Goal: Task Accomplishment & Management: Manage account settings

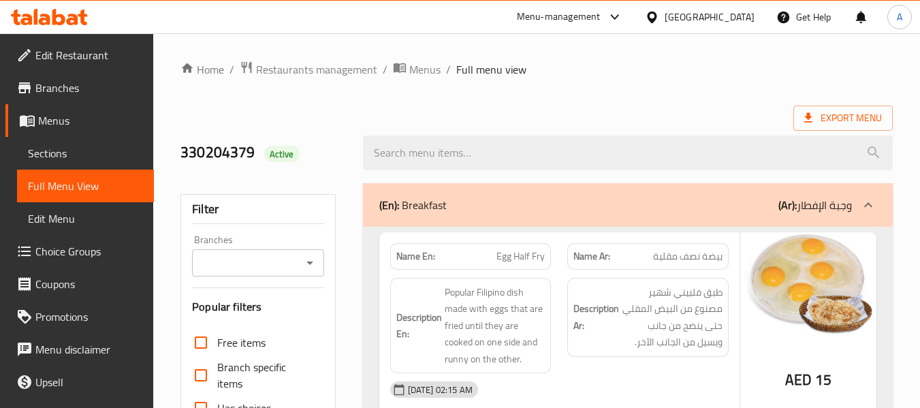
click at [69, 16] on icon at bounding box center [73, 20] width 12 height 12
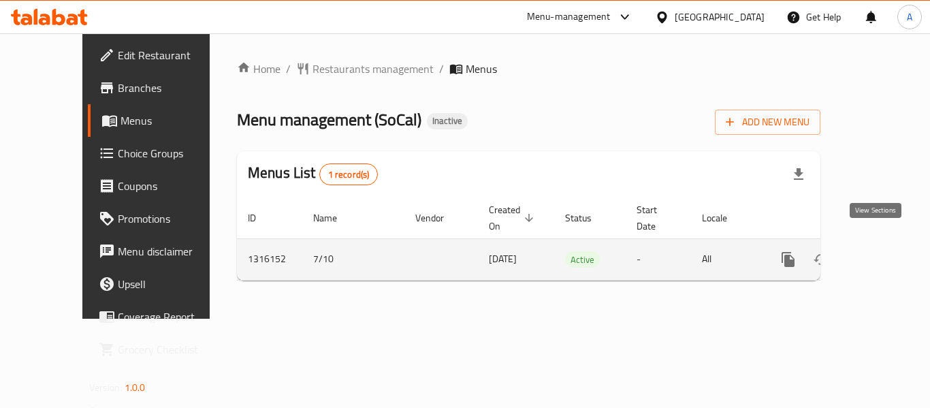
click at [880, 253] on icon "enhanced table" at bounding box center [886, 259] width 12 height 12
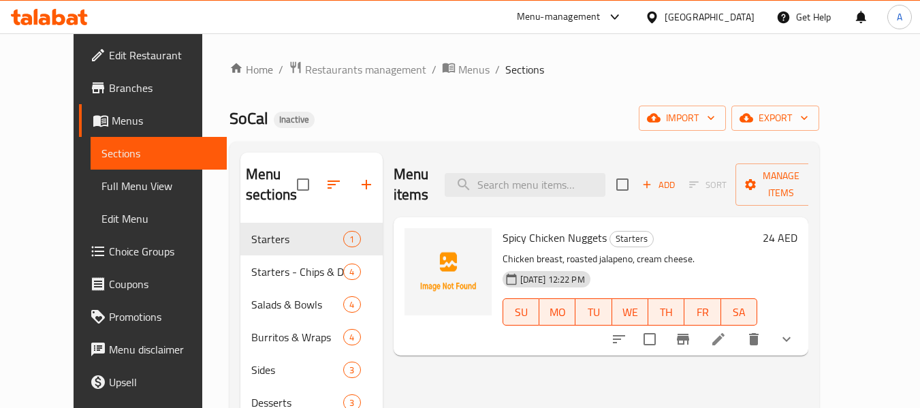
click at [101, 191] on span "Full Menu View" at bounding box center [158, 186] width 115 height 16
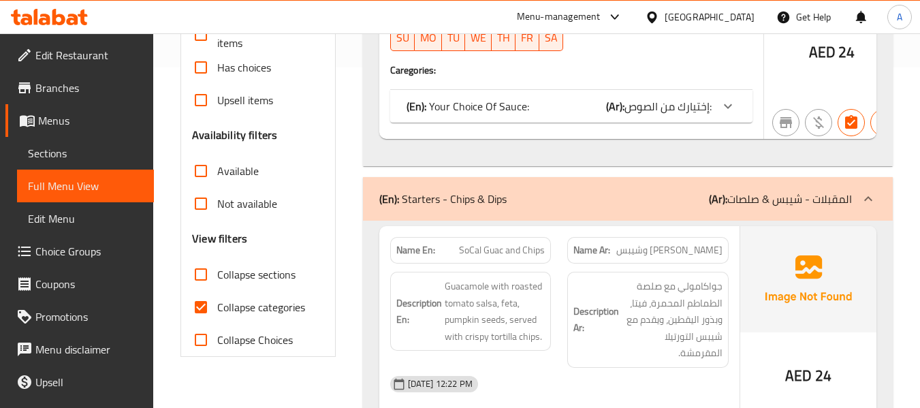
drag, startPoint x: 257, startPoint y: 312, endPoint x: 277, endPoint y: 275, distance: 41.7
click at [257, 312] on span "Collapse categories" at bounding box center [261, 307] width 88 height 16
click at [217, 312] on input "Collapse categories" at bounding box center [200, 307] width 33 height 33
checkbox input "false"
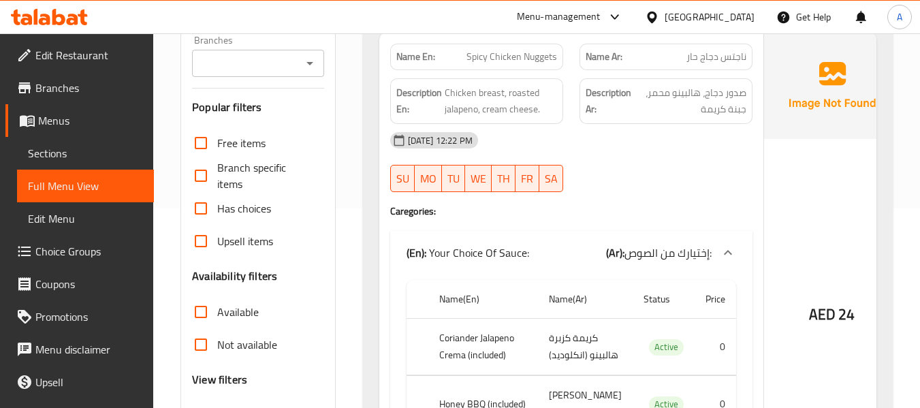
scroll to position [136, 0]
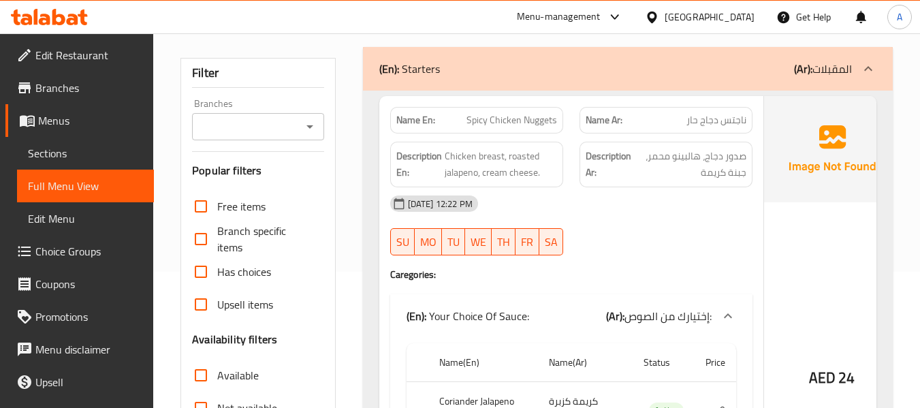
click at [442, 156] on h6 "Description En: Chicken breast, roasted jalapeno, cream cheese." at bounding box center [476, 164] width 161 height 33
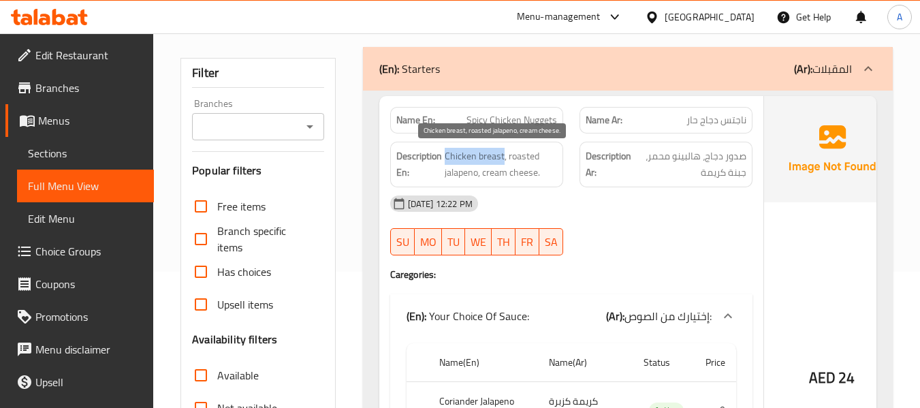
drag, startPoint x: 444, startPoint y: 156, endPoint x: 502, endPoint y: 159, distance: 57.9
click at [502, 159] on span "Chicken breast, roasted jalapeno, cream cheese." at bounding box center [500, 164] width 112 height 33
copy span "Chicken breast"
click at [508, 295] on div "(En): Your Choice Of Sauce: (Ar): إختيارك من الصوص:" at bounding box center [571, 316] width 362 height 44
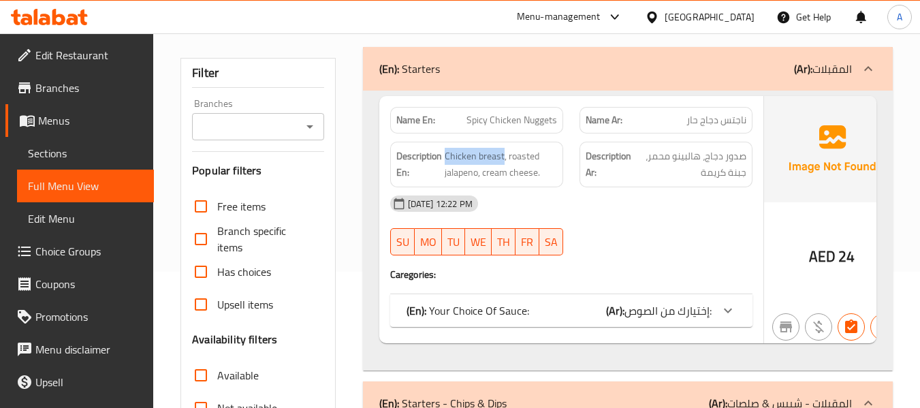
click at [525, 302] on p "(En): Your Choice Of Sauce:" at bounding box center [467, 310] width 123 height 16
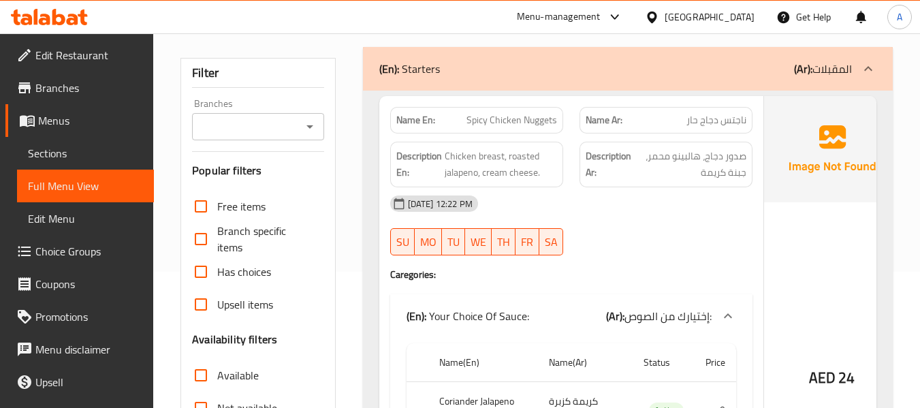
click at [608, 169] on strong "Description Ar:" at bounding box center [608, 164] width 46 height 33
click at [465, 171] on span "Chicken breast, roasted jalapeno, cream cheese." at bounding box center [500, 164] width 112 height 33
click at [508, 172] on span "Chicken breast, roasted jalapeno, cream cheese." at bounding box center [500, 164] width 112 height 33
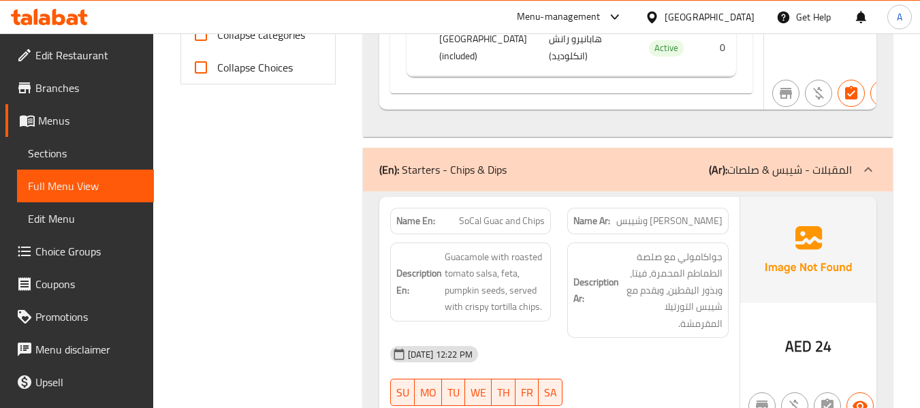
scroll to position [749, 0]
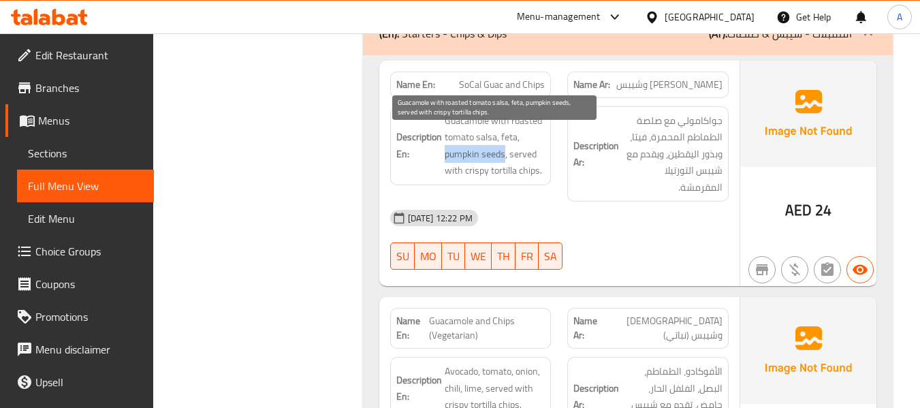
drag, startPoint x: 444, startPoint y: 168, endPoint x: 503, endPoint y: 176, distance: 59.8
click at [503, 176] on span "Guacamole with roasted tomato salsa, feta, pumpkin seeds, served with crispy to…" at bounding box center [494, 145] width 101 height 67
copy span "pumpkin seeds"
click at [514, 174] on span "Guacamole with roasted tomato salsa, feta, pumpkin seeds, served with crispy to…" at bounding box center [494, 145] width 101 height 67
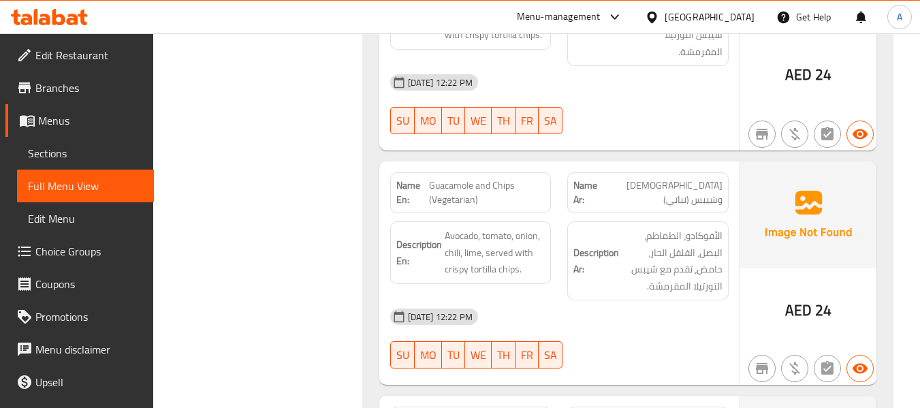
scroll to position [885, 0]
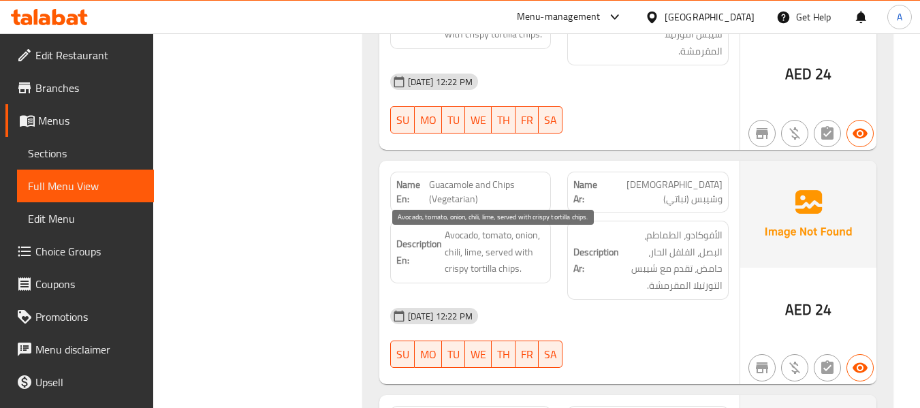
click at [472, 267] on span "Avocado, tomato, onion, chili, lime, served with crispy tortilla chips." at bounding box center [494, 252] width 101 height 50
click at [498, 265] on span "Avocado, tomato, onion, chili, lime, served with crispy tortilla chips." at bounding box center [494, 252] width 101 height 50
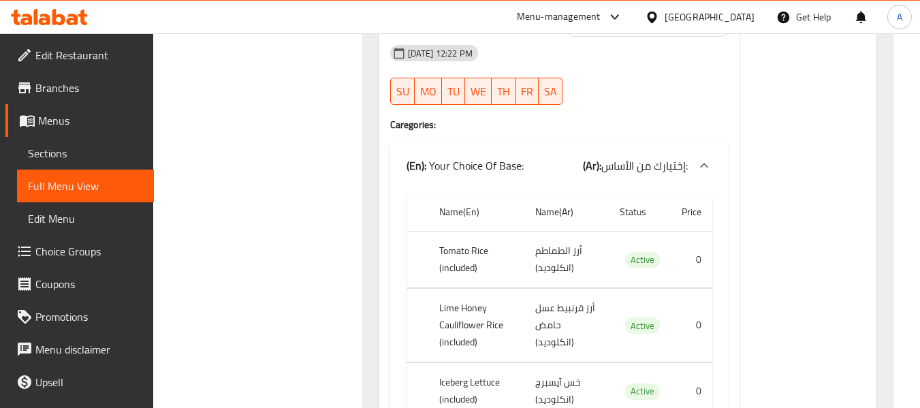
scroll to position [1702, 0]
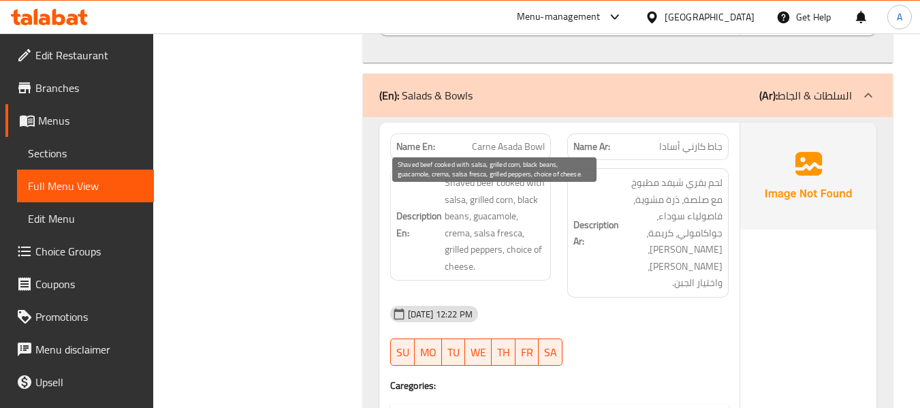
click at [488, 233] on span "Shaved beef cooked with salsa, grilled corn, black beans, guacamole, crema, sal…" at bounding box center [494, 224] width 101 height 100
click at [459, 253] on span "Shaved beef cooked with salsa, grilled corn, black beans, guacamole, crema, sal…" at bounding box center [494, 224] width 101 height 100
click at [494, 253] on span "Shaved beef cooked with salsa, grilled corn, black beans, guacamole, crema, sal…" at bounding box center [494, 224] width 101 height 100
click at [484, 272] on span "Shaved beef cooked with salsa, grilled corn, black beans, guacamole, crema, sal…" at bounding box center [494, 224] width 101 height 100
click at [530, 264] on span "Shaved beef cooked with salsa, grilled corn, black beans, guacamole, crema, sal…" at bounding box center [494, 224] width 101 height 100
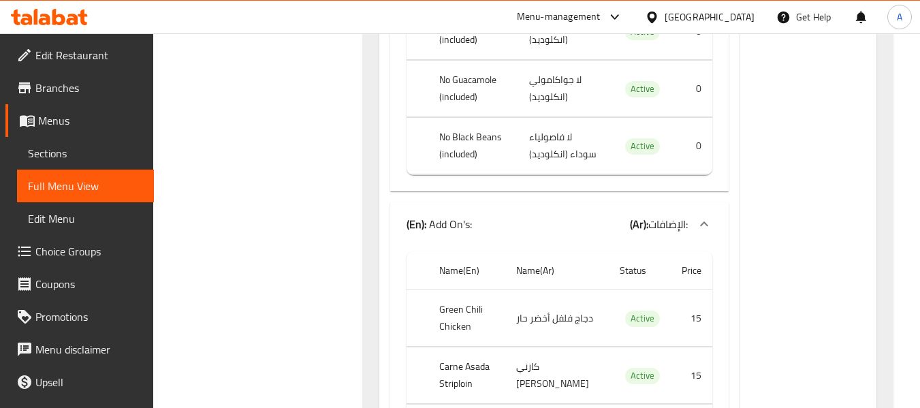
scroll to position [3335, 0]
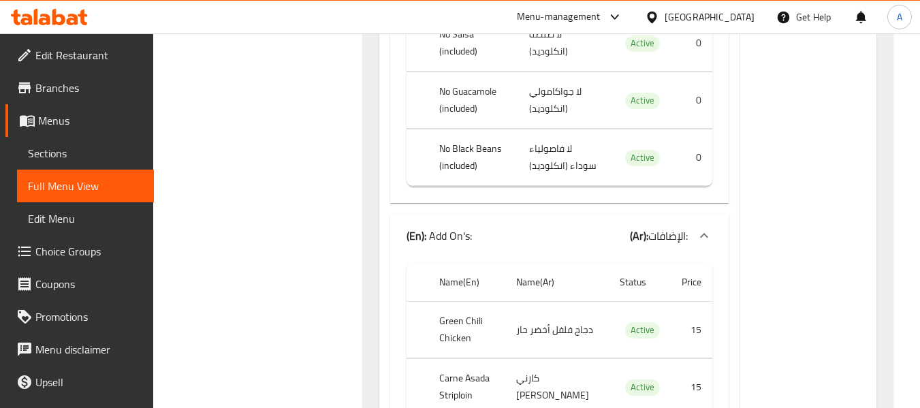
click at [551, 302] on td "دجاج فلفل أخضر حار" at bounding box center [556, 330] width 103 height 56
click at [556, 359] on td "كارني أسادا ستريبلوين" at bounding box center [556, 387] width 103 height 56
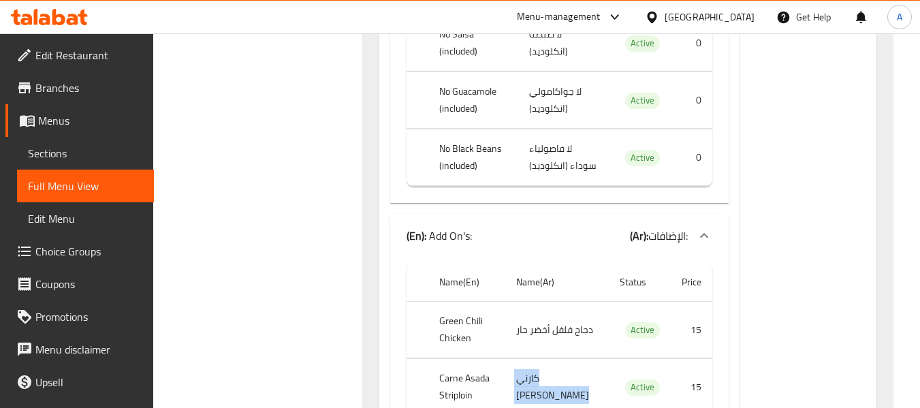
click at [556, 359] on td "كارني أسادا ستريبلوين" at bounding box center [556, 387] width 103 height 56
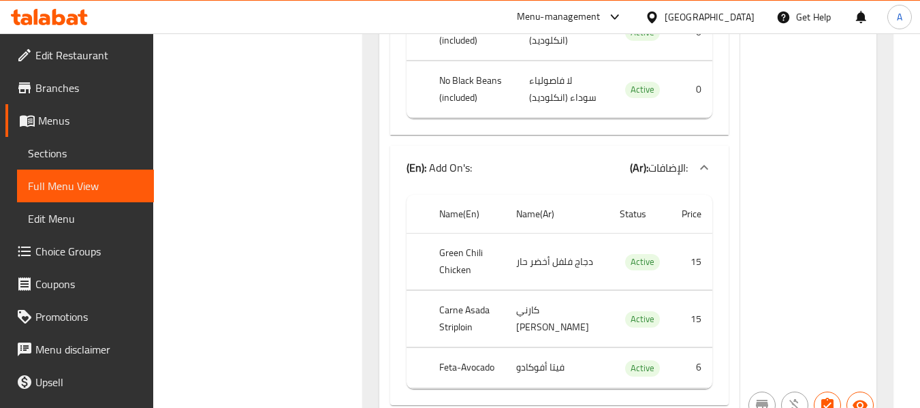
click at [554, 348] on td "فيتا أفوكادو" at bounding box center [556, 368] width 103 height 40
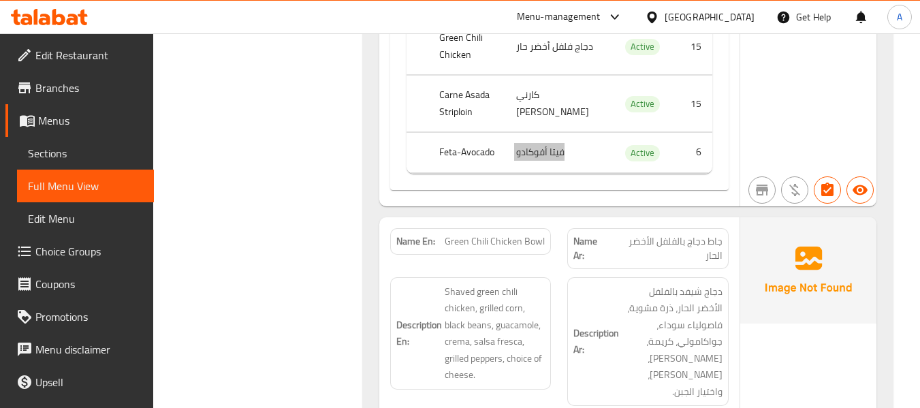
scroll to position [3676, 0]
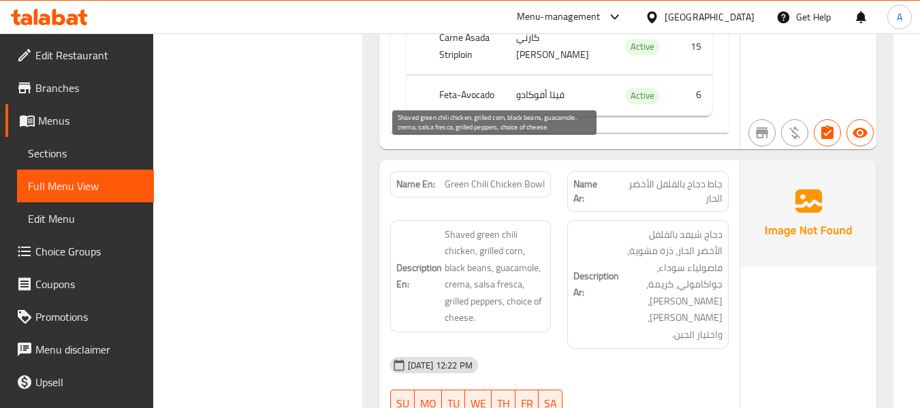
click at [462, 226] on span "Shaved green chili chicken, grilled corn, black beans, guacamole, crema, salsa …" at bounding box center [494, 276] width 101 height 100
click at [494, 226] on span "Shaved green chili chicken, grilled corn, black beans, guacamole, crema, salsa …" at bounding box center [494, 276] width 101 height 100
click at [524, 226] on span "Shaved green chili chicken, grilled corn, black beans, guacamole, crema, salsa …" at bounding box center [494, 276] width 101 height 100
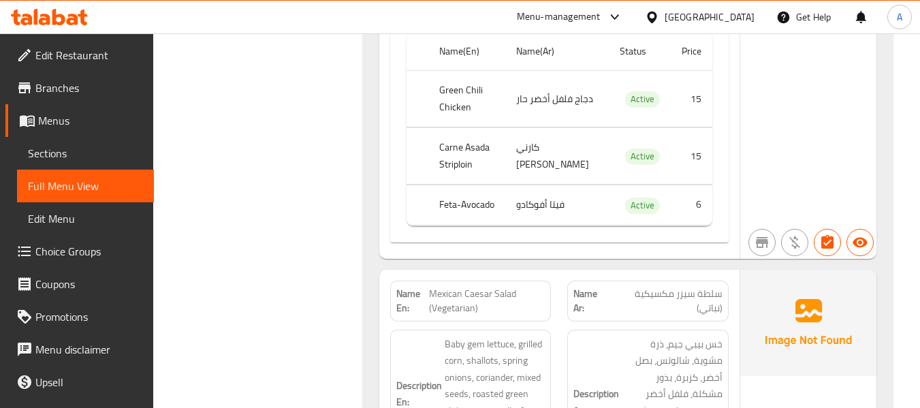
scroll to position [5581, 0]
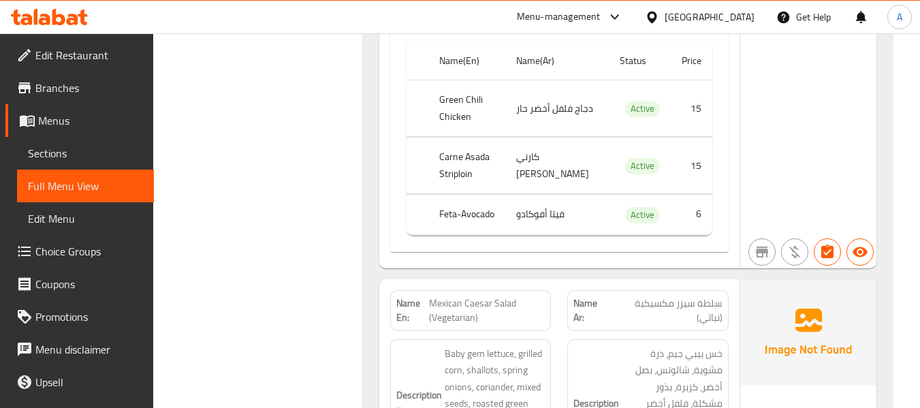
click at [451, 296] on span "Mexican Caesar Salad (Vegetarian)" at bounding box center [487, 310] width 116 height 29
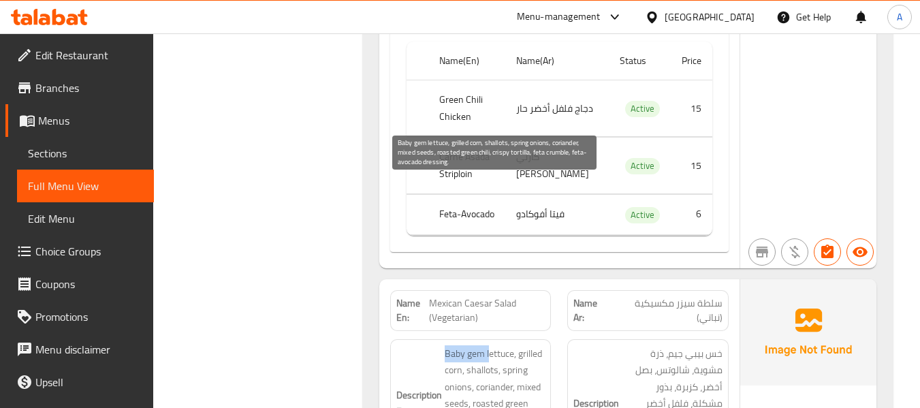
drag, startPoint x: 447, startPoint y: 190, endPoint x: 488, endPoint y: 191, distance: 41.5
click at [488, 345] on span "Baby gem lettuce, grilled corn, shallots, spring onions, coriander, mixed seeds…" at bounding box center [494, 403] width 101 height 117
click at [444, 345] on span "Baby gem lettuce, grilled corn, shallots, spring onions, coriander, mixed seeds…" at bounding box center [494, 403] width 101 height 117
drag, startPoint x: 444, startPoint y: 187, endPoint x: 483, endPoint y: 188, distance: 38.1
click at [483, 345] on span "Baby gem lettuce, grilled corn, shallots, spring onions, coriander, mixed seeds…" at bounding box center [494, 403] width 101 height 117
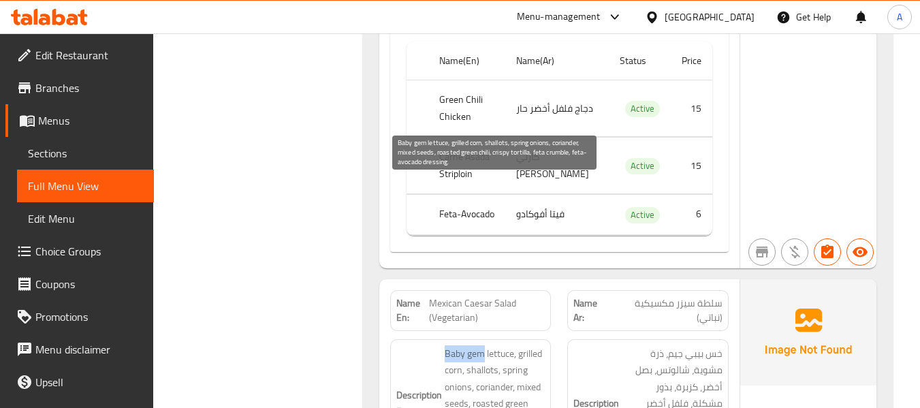
copy span "Baby gem"
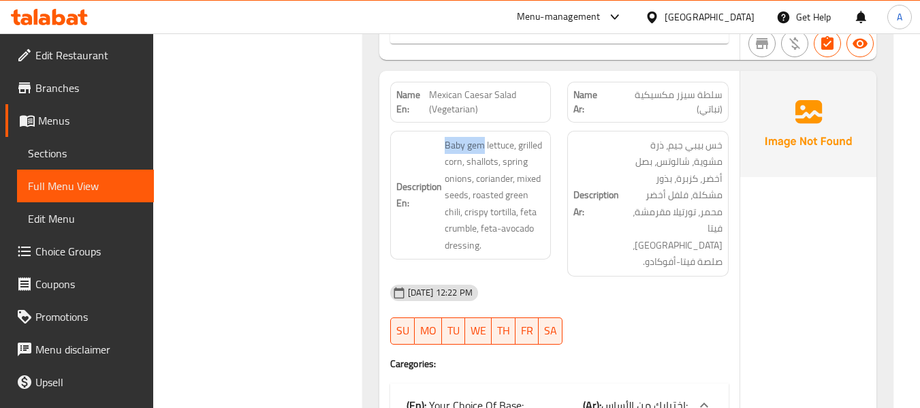
scroll to position [5649, 0]
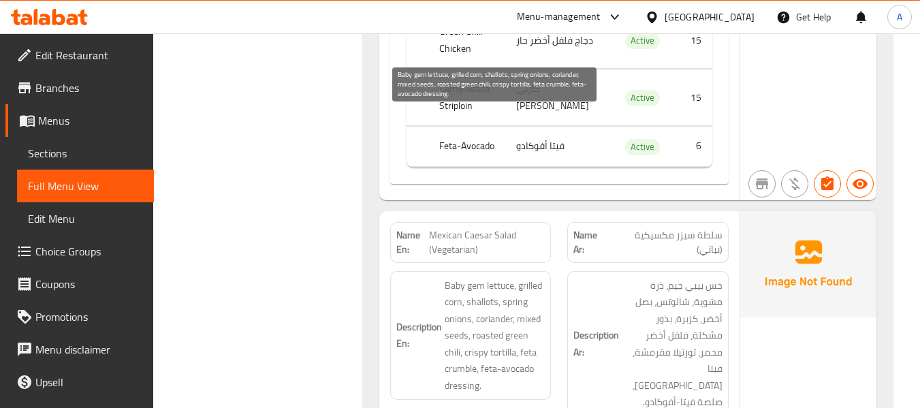
click at [488, 277] on span "Baby gem lettuce, grilled corn, shallots, spring onions, coriander, mixed seeds…" at bounding box center [494, 335] width 101 height 117
click at [478, 277] on span "Baby gem lettuce, grilled corn, shallots, spring onions, coriander, mixed seeds…" at bounding box center [494, 335] width 101 height 117
click at [525, 277] on span "Baby gem lettuce, grilled corn, shallots, spring onions, coriander, mixed seeds…" at bounding box center [494, 335] width 101 height 117
click at [453, 277] on span "Baby gem lettuce, grilled corn, shallots, spring onions, coriander, mixed seeds…" at bounding box center [494, 335] width 101 height 117
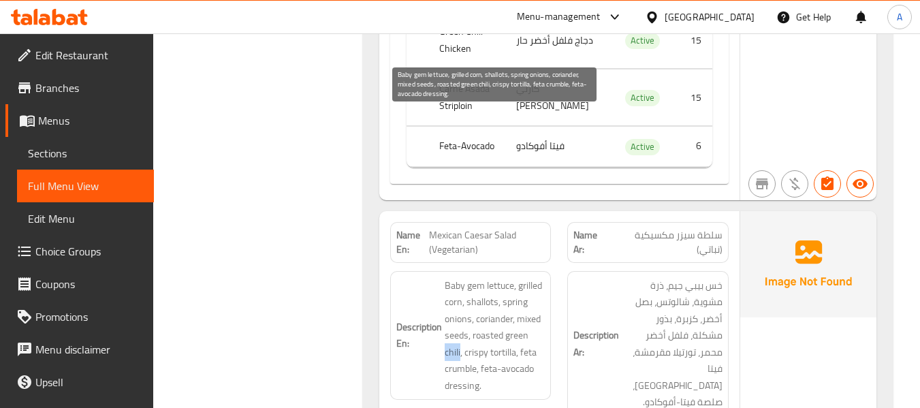
click at [453, 277] on span "Baby gem lettuce, grilled corn, shallots, spring onions, coriander, mixed seeds…" at bounding box center [494, 335] width 101 height 117
drag, startPoint x: 506, startPoint y: 169, endPoint x: 460, endPoint y: 185, distance: 48.9
click at [460, 277] on span "Baby gem lettuce, grilled corn, shallots, spring onions, coriander, mixed seeds…" at bounding box center [494, 335] width 101 height 117
copy span "green chili"
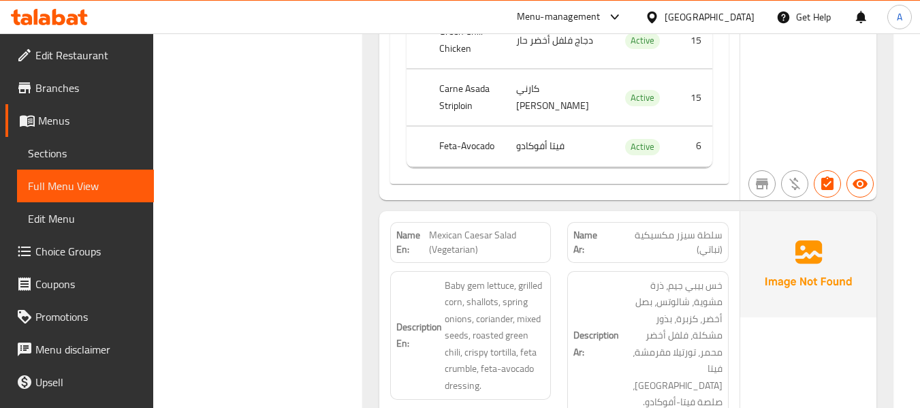
click at [601, 263] on div "Description Ar: خس بيبي جيم، ذرة مشوية، شالوتس، بصل أخضر، كزبرة، بذور مشكلة، فل…" at bounding box center [648, 344] width 178 height 162
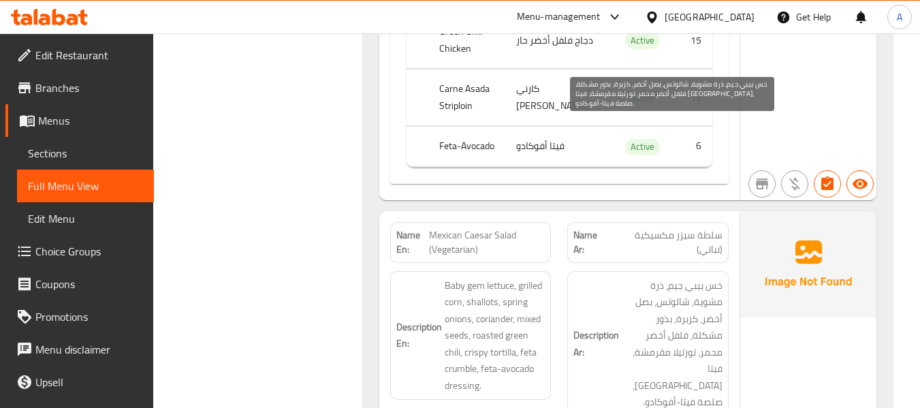
click at [681, 277] on span "خس بيبي جيم، ذرة مشوية، شالوتس، بصل أخضر، كزبرة، بذور مشكلة، فلفل أخضر محمر، تو…" at bounding box center [671, 343] width 101 height 133
drag, startPoint x: 680, startPoint y: 170, endPoint x: 721, endPoint y: 172, distance: 41.6
click at [721, 277] on span "خس بيبي جيم، ذرة مشوية، شالوتس، بصل أخضر، كزبرة، بذور مشكلة، فلفل أخضر محمر، تو…" at bounding box center [671, 343] width 101 height 133
copy span "فلفل أخضر"
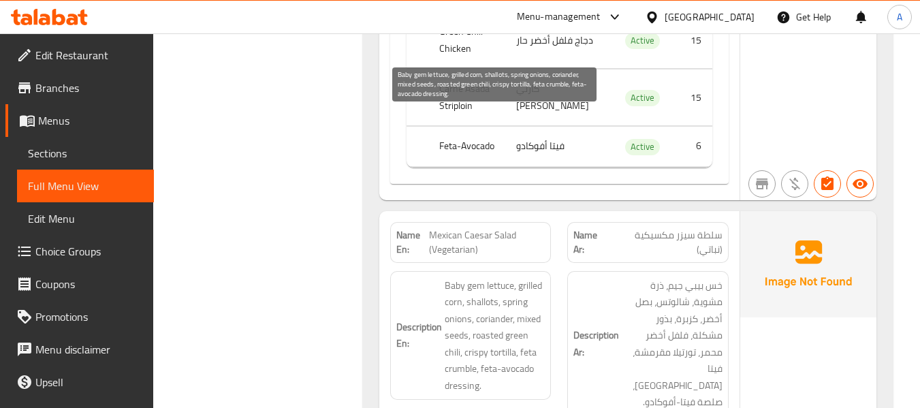
click at [476, 277] on span "Baby gem lettuce, grilled corn, shallots, spring onions, coriander, mixed seeds…" at bounding box center [494, 335] width 101 height 117
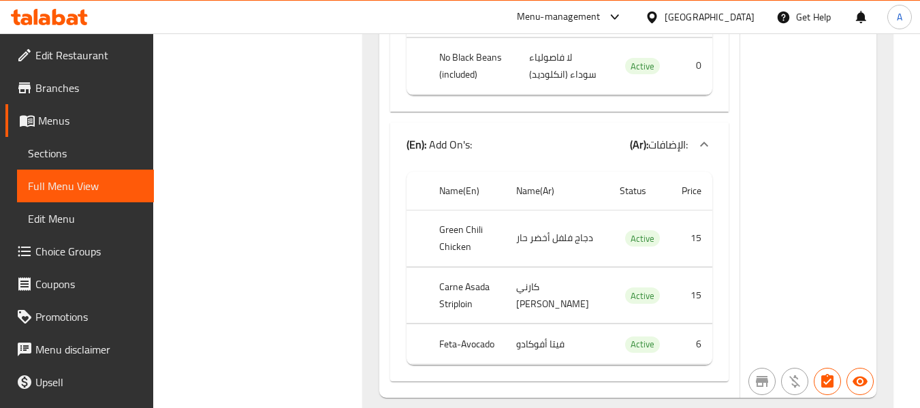
scroll to position [9529, 0]
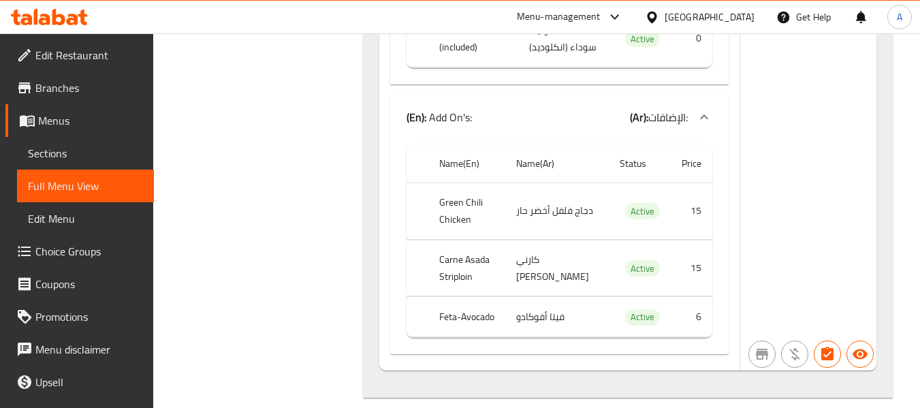
copy span "refried"
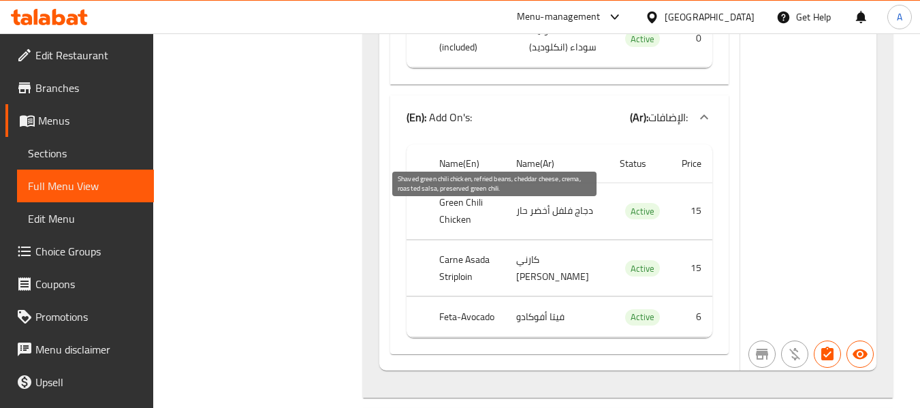
copy span "preserved"
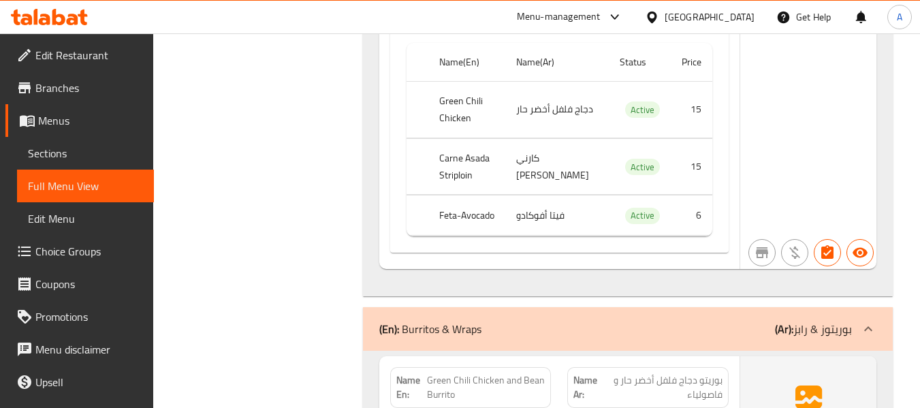
scroll to position [9597, 0]
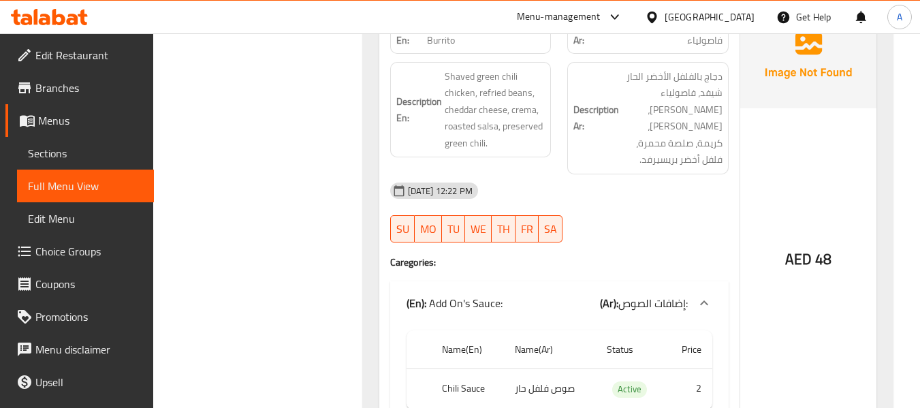
scroll to position [10006, 0]
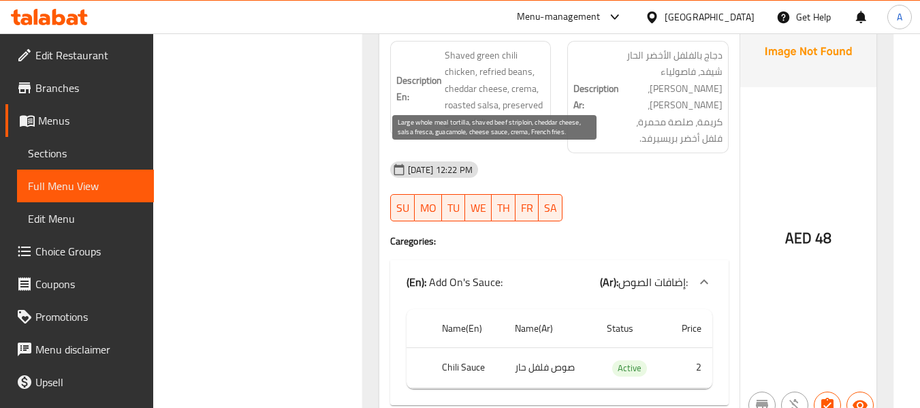
copy span "striploin"
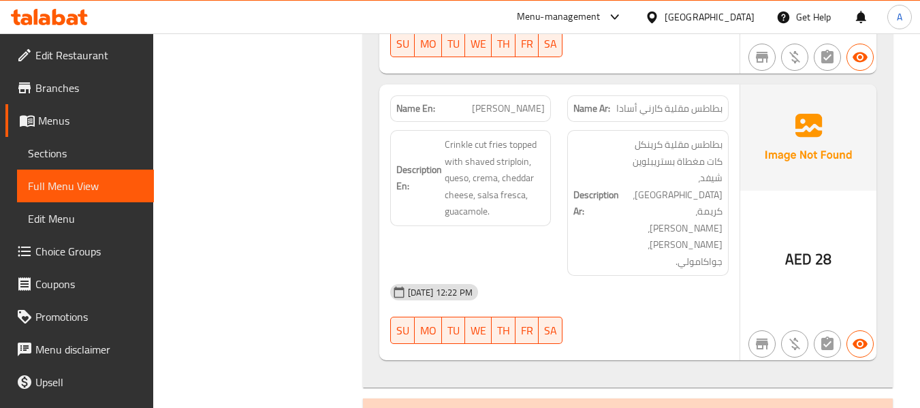
scroll to position [12728, 0]
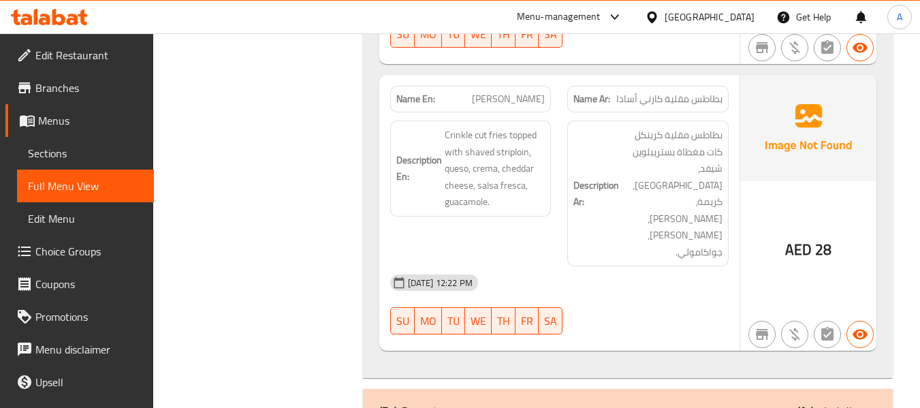
drag, startPoint x: 431, startPoint y: 192, endPoint x: 466, endPoint y: 212, distance: 40.3
copy span "Dark Chocolate Sea Salt Cookie"
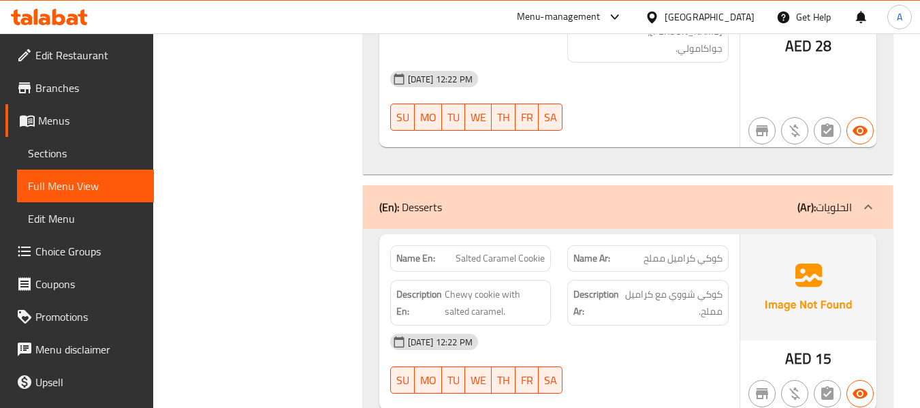
scroll to position [12932, 0]
drag, startPoint x: 428, startPoint y: 190, endPoint x: 484, endPoint y: 208, distance: 58.8
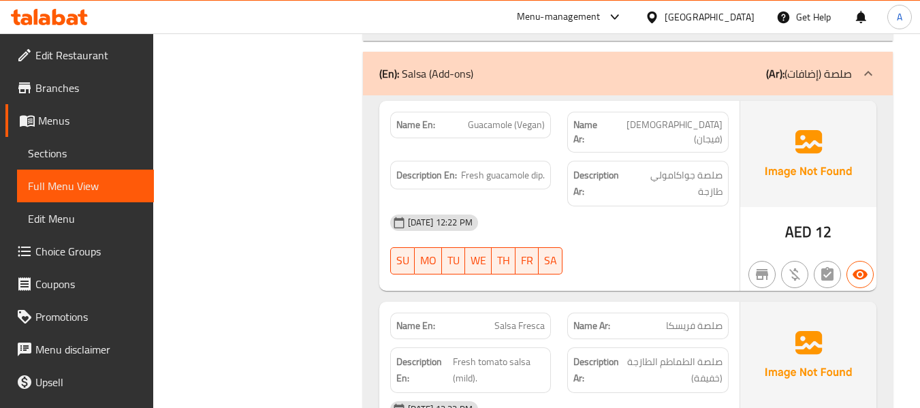
scroll to position [13749, 0]
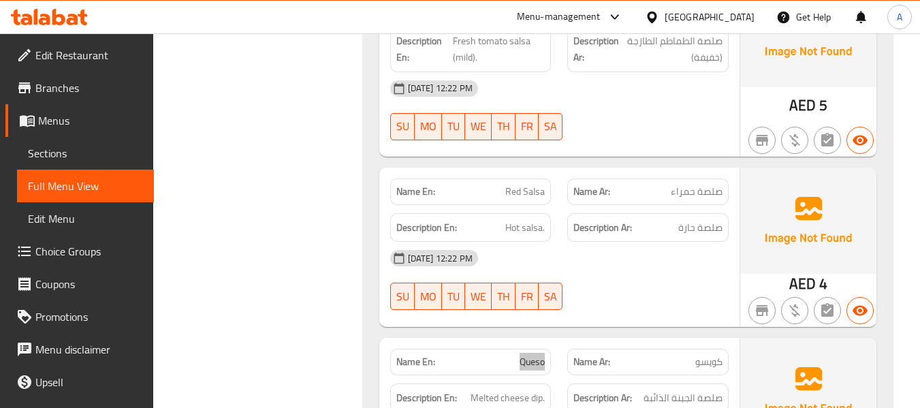
scroll to position [14158, 0]
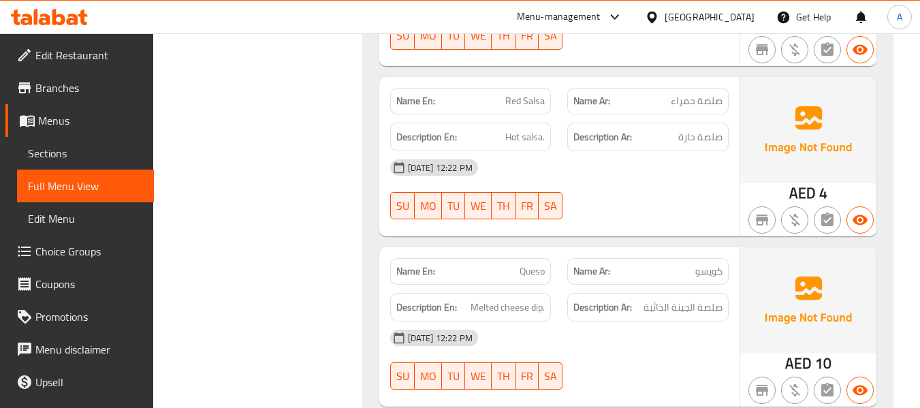
drag, startPoint x: 489, startPoint y: 222, endPoint x: 551, endPoint y: 214, distance: 62.5
drag, startPoint x: 503, startPoint y: 224, endPoint x: 557, endPoint y: 227, distance: 54.6
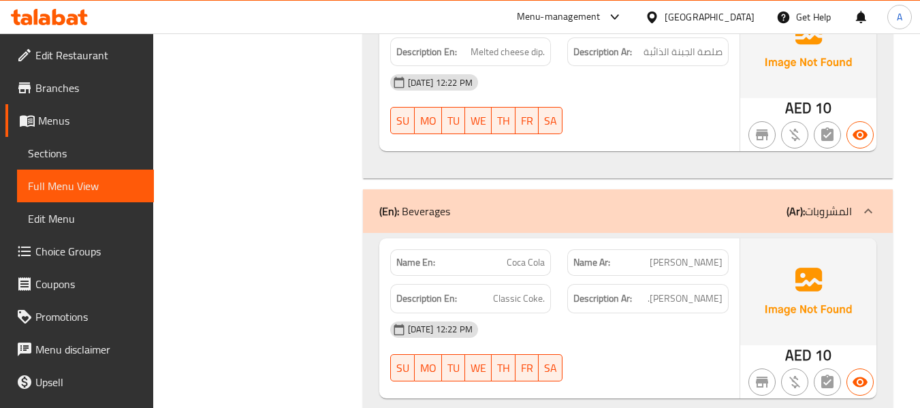
scroll to position [14430, 0]
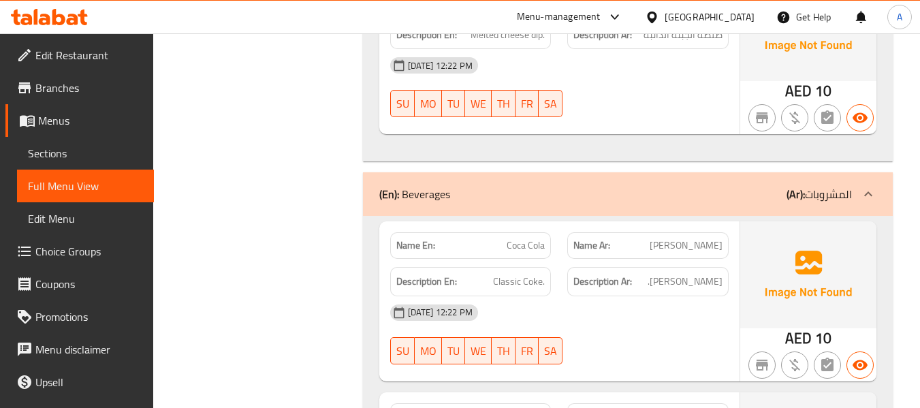
drag, startPoint x: 495, startPoint y: 133, endPoint x: 566, endPoint y: 131, distance: 71.5
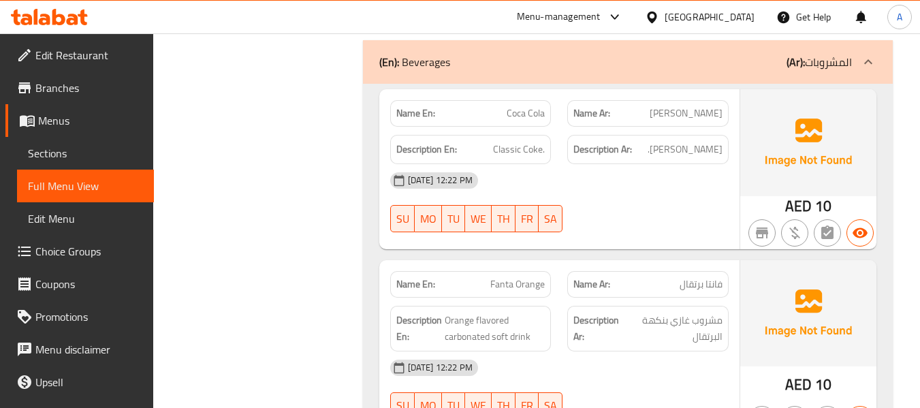
scroll to position [14566, 0]
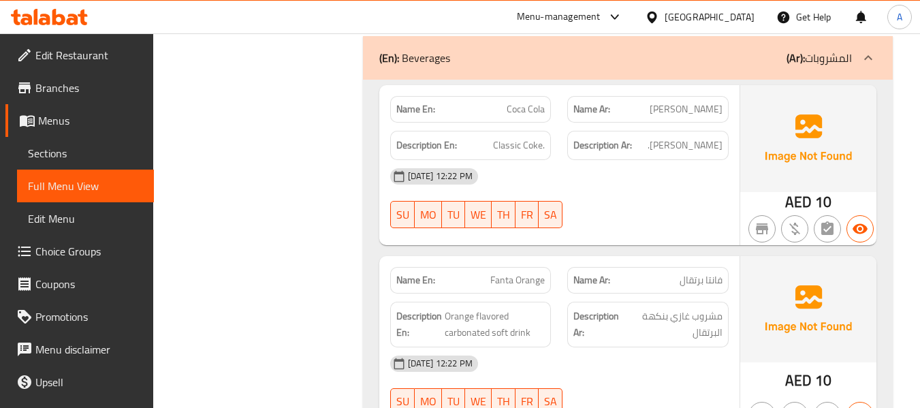
drag, startPoint x: 523, startPoint y: 166, endPoint x: 559, endPoint y: 170, distance: 36.3
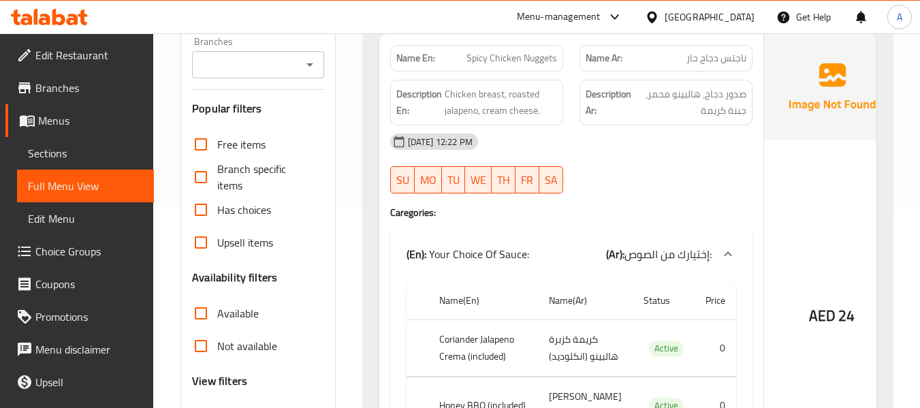
scroll to position [0, 0]
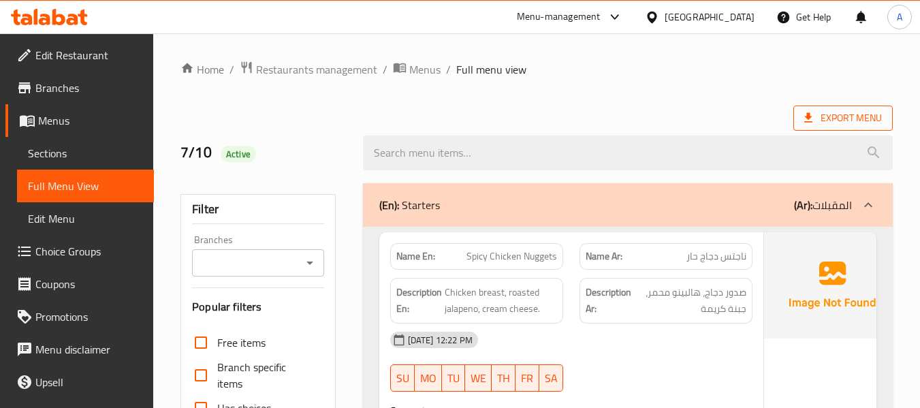
click at [817, 120] on span "Export Menu" at bounding box center [843, 118] width 78 height 17
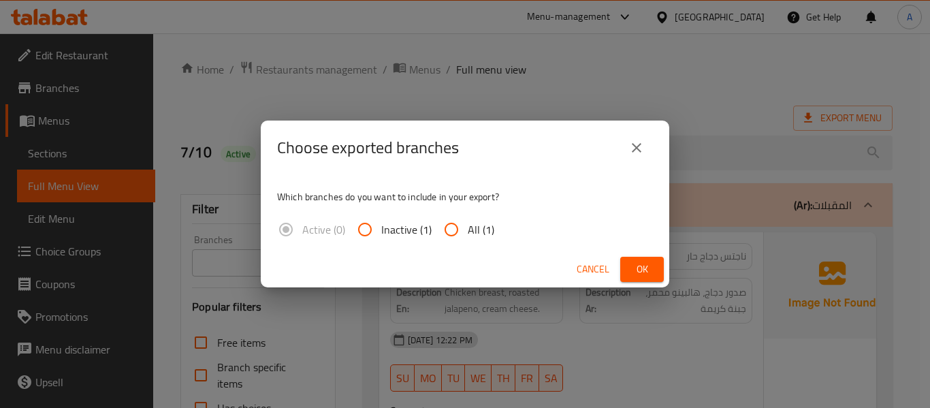
click at [468, 231] on span "All (1)" at bounding box center [481, 229] width 27 height 16
click at [468, 231] on input "All (1)" at bounding box center [451, 229] width 33 height 33
radio input "true"
click at [640, 267] on span "Ok" at bounding box center [642, 269] width 22 height 17
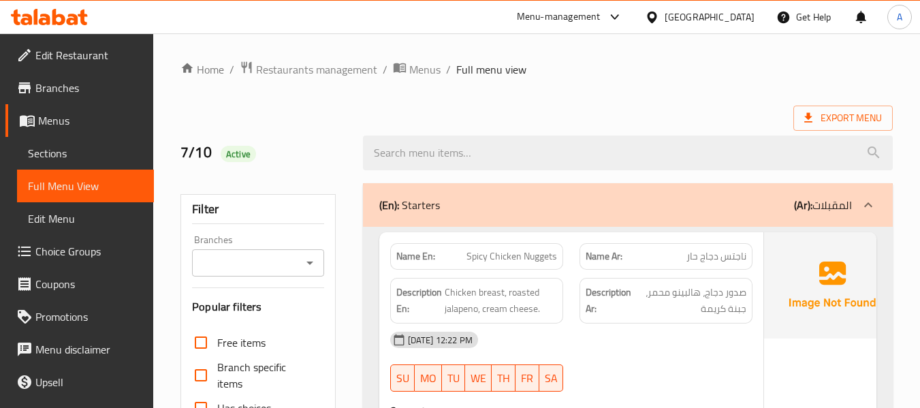
click at [308, 113] on div "Export Menu" at bounding box center [536, 118] width 712 height 25
click at [65, 133] on link "Menus" at bounding box center [79, 120] width 148 height 33
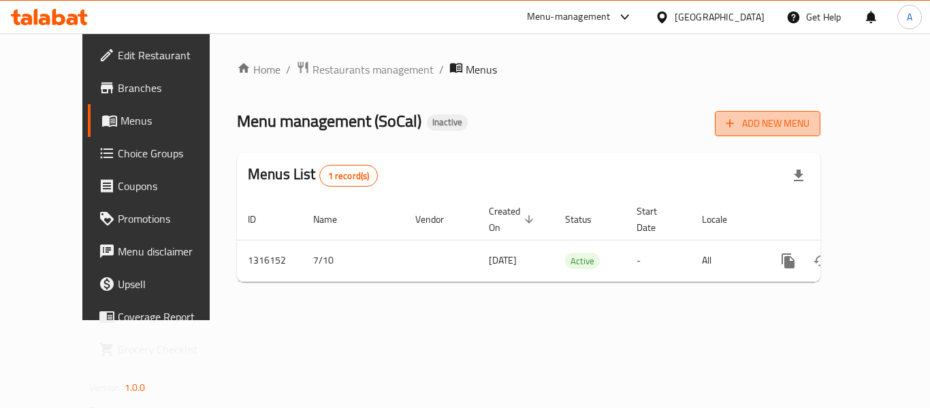
click at [809, 123] on span "Add New Menu" at bounding box center [768, 123] width 84 height 17
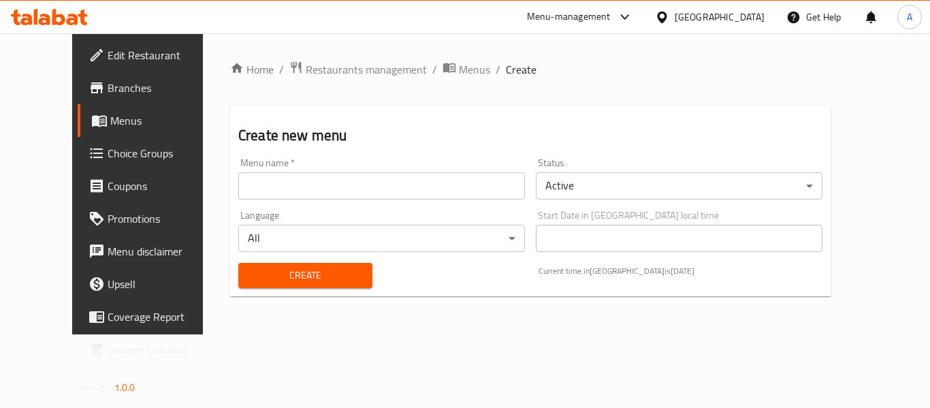
click at [267, 187] on input "text" at bounding box center [381, 185] width 287 height 27
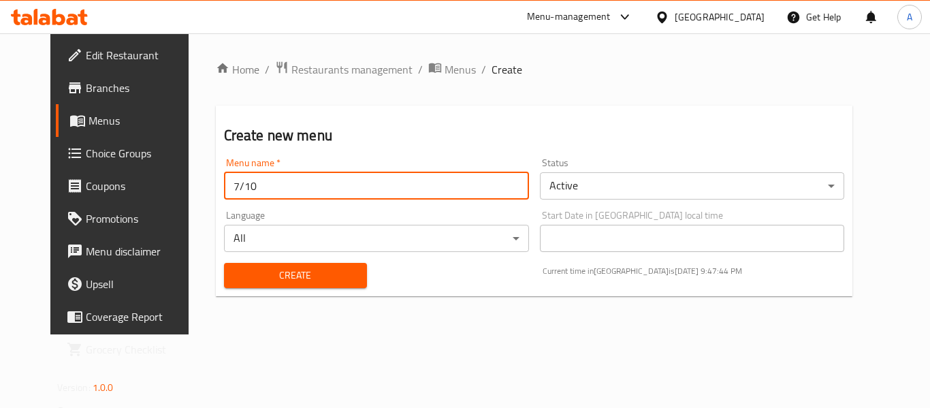
type input "7/10"
click at [224, 263] on button "Create" at bounding box center [295, 275] width 143 height 25
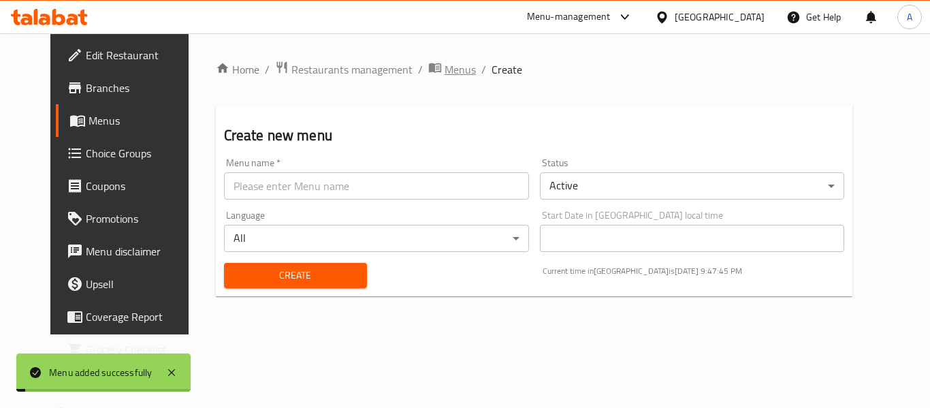
click at [444, 72] on span "Menus" at bounding box center [459, 69] width 31 height 16
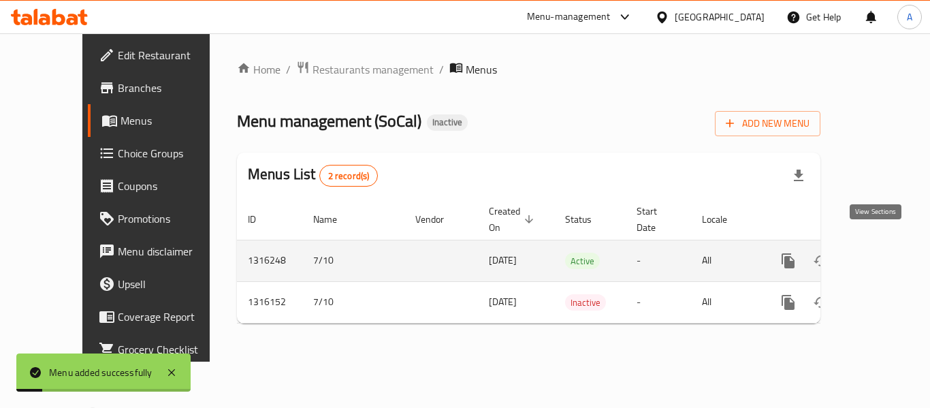
click at [878, 253] on icon "enhanced table" at bounding box center [886, 261] width 16 height 16
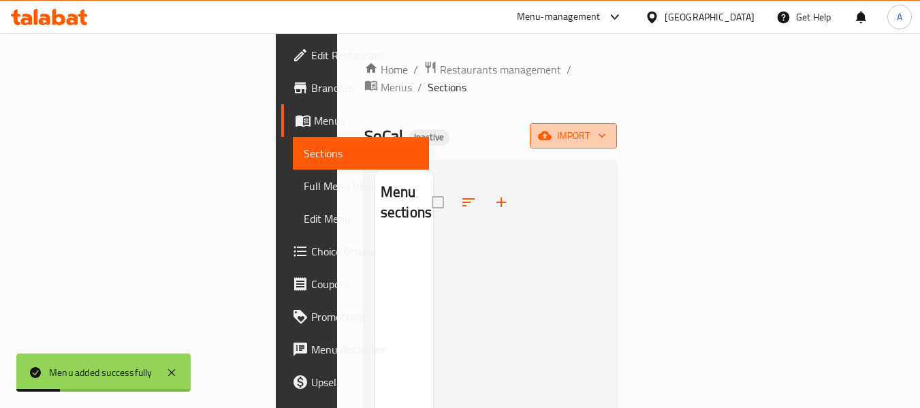
click at [606, 127] on span "import" at bounding box center [572, 135] width 65 height 17
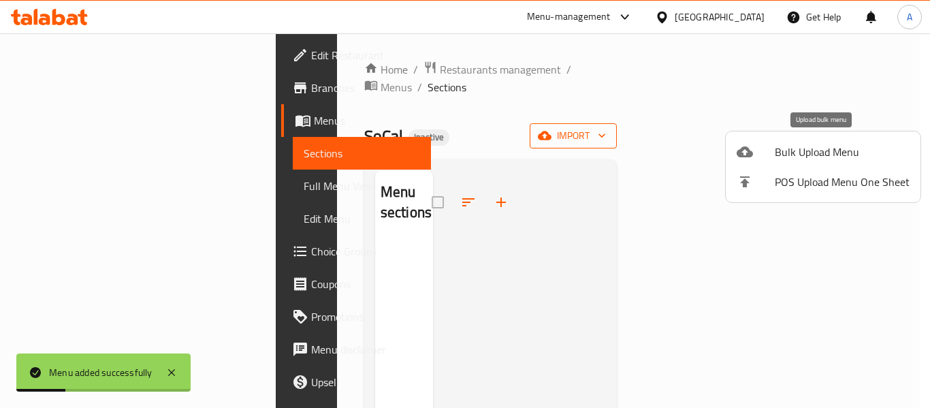
click at [817, 140] on li "Bulk Upload Menu" at bounding box center [823, 152] width 195 height 30
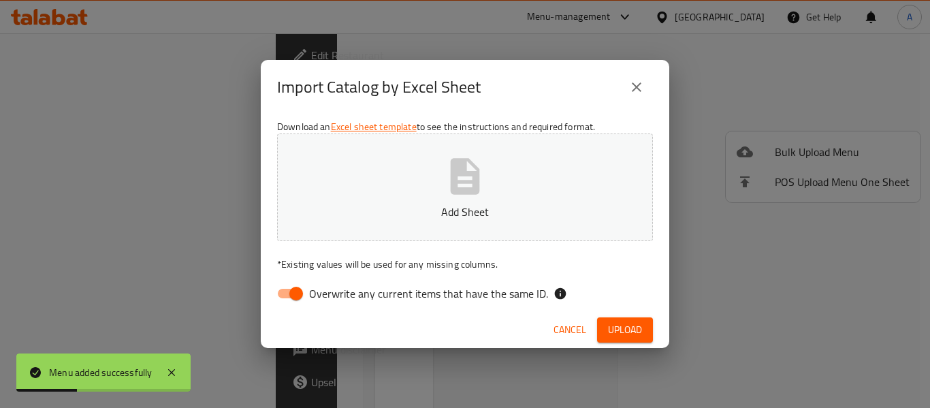
click at [491, 300] on span "Overwrite any current items that have the same ID." at bounding box center [428, 293] width 239 height 16
click at [335, 300] on input "Overwrite any current items that have the same ID." at bounding box center [296, 293] width 78 height 26
checkbox input "false"
click at [466, 206] on p "Add Sheet" at bounding box center [465, 212] width 334 height 16
click at [642, 327] on button "Upload" at bounding box center [625, 329] width 56 height 25
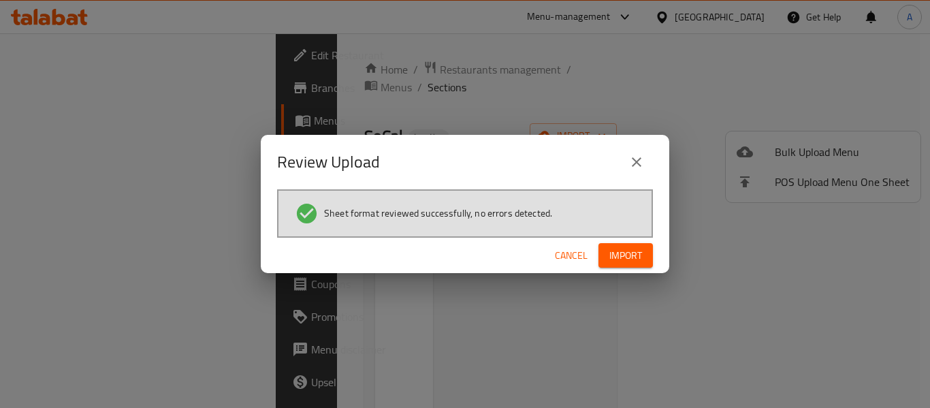
click at [639, 261] on span "Import" at bounding box center [625, 255] width 33 height 17
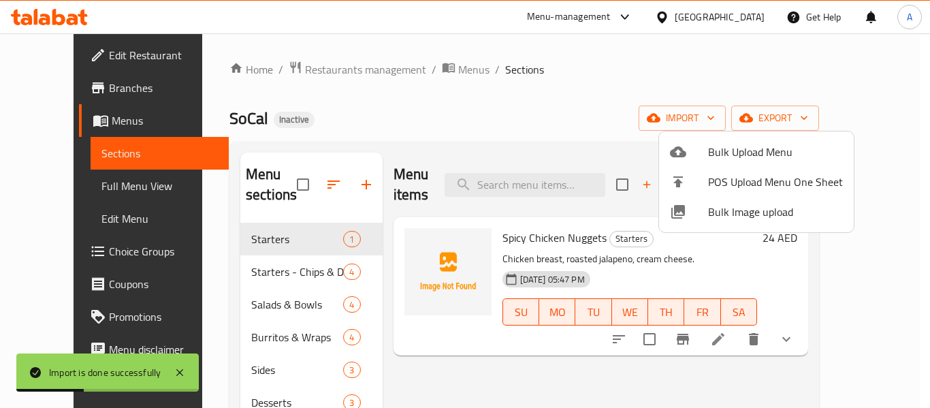
click at [61, 186] on div at bounding box center [465, 204] width 930 height 408
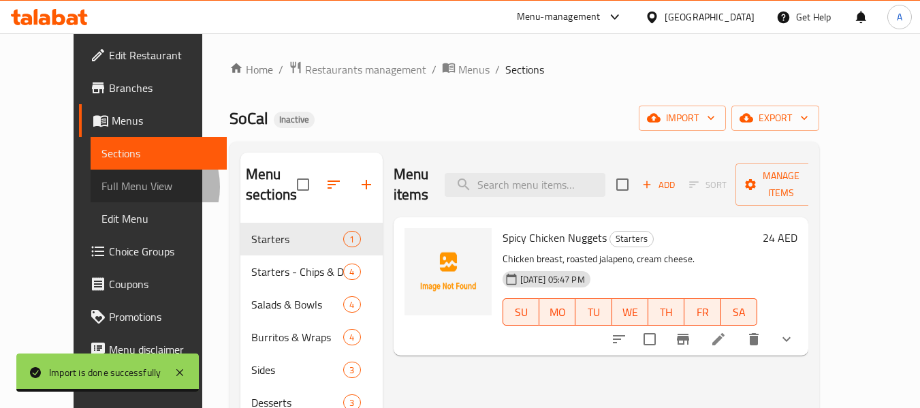
click at [101, 186] on span "Full Menu View" at bounding box center [158, 186] width 115 height 16
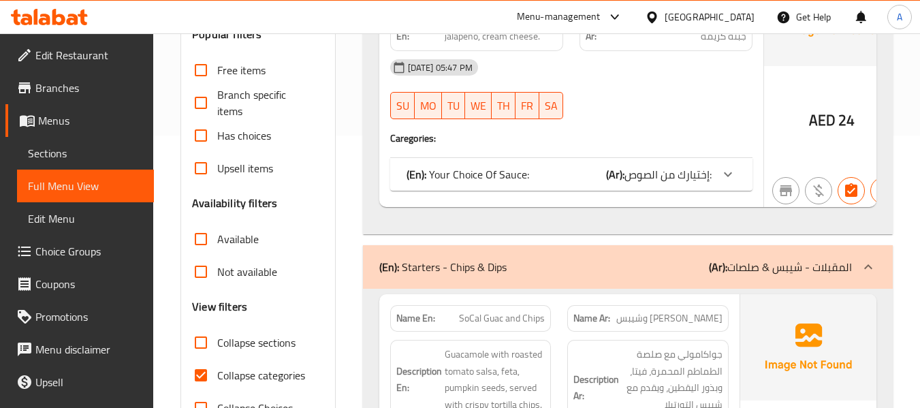
scroll to position [476, 0]
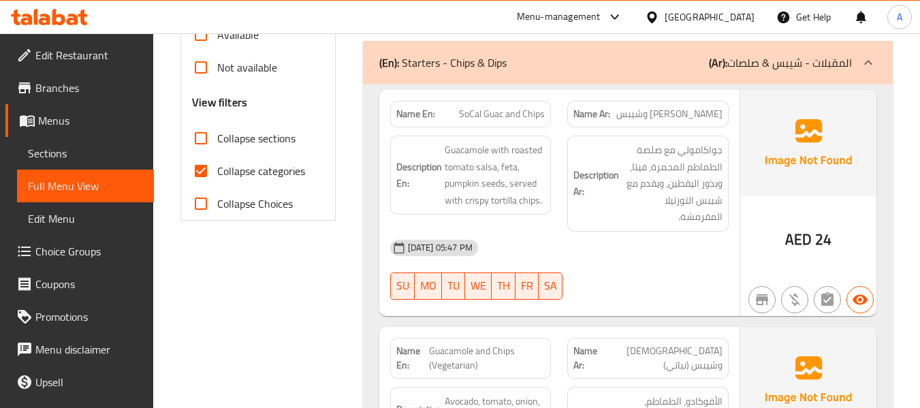
click at [257, 171] on span "Collapse categories" at bounding box center [261, 171] width 88 height 16
click at [217, 171] on input "Collapse categories" at bounding box center [200, 171] width 33 height 33
checkbox input "false"
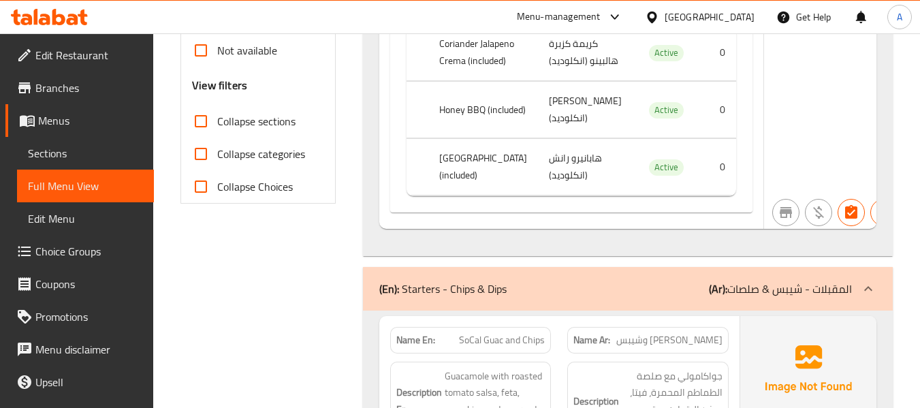
scroll to position [0, 0]
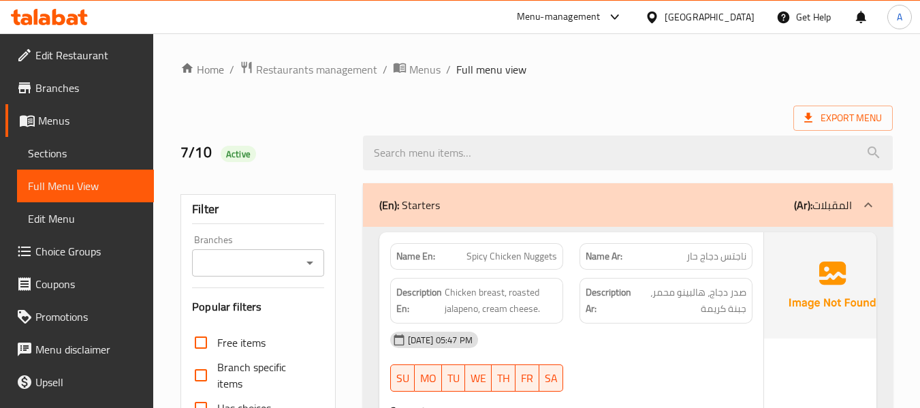
click at [421, 258] on strong "Name En:" at bounding box center [415, 256] width 39 height 14
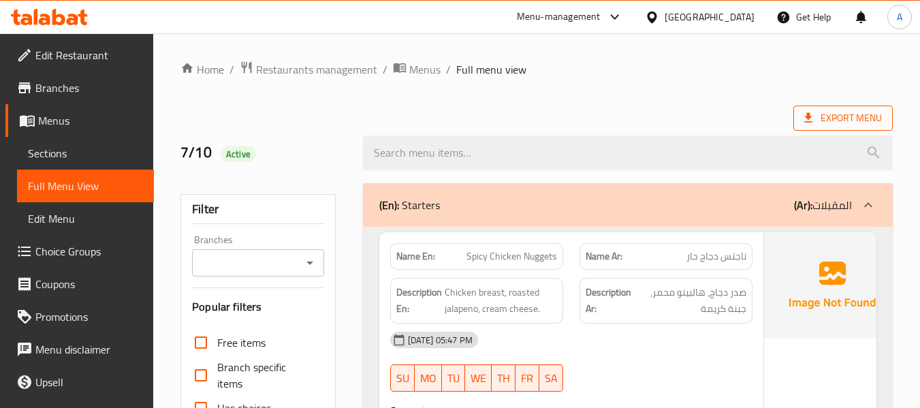
click at [805, 115] on icon at bounding box center [808, 118] width 14 height 14
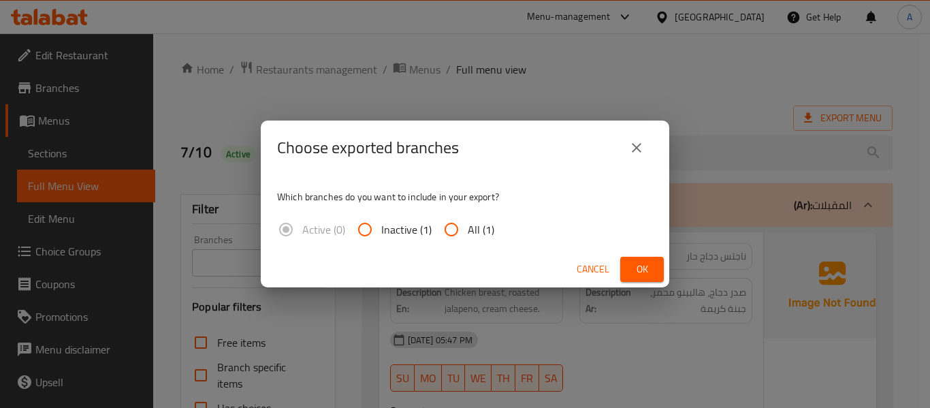
click at [483, 223] on span "All (1)" at bounding box center [481, 229] width 27 height 16
click at [468, 223] on input "All (1)" at bounding box center [451, 229] width 33 height 33
radio input "true"
click at [633, 274] on span "Ok" at bounding box center [642, 269] width 22 height 17
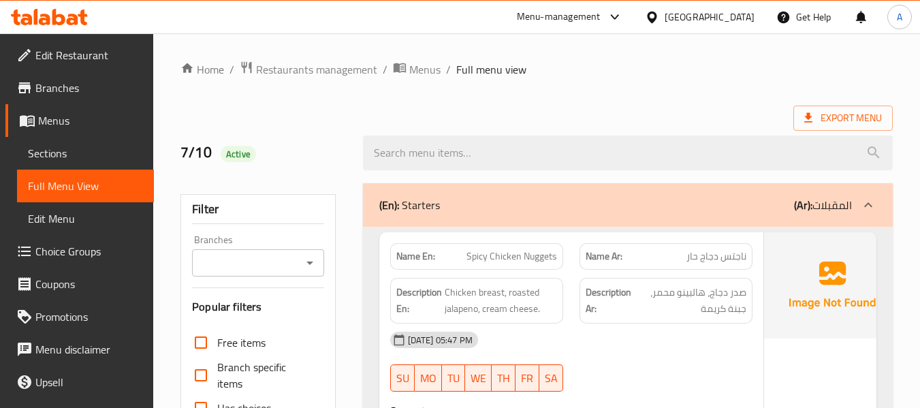
drag, startPoint x: 545, startPoint y: 110, endPoint x: 310, endPoint y: 135, distance: 236.2
click at [545, 110] on div "Export Menu" at bounding box center [536, 118] width 712 height 25
click at [45, 133] on link "Menus" at bounding box center [79, 120] width 148 height 33
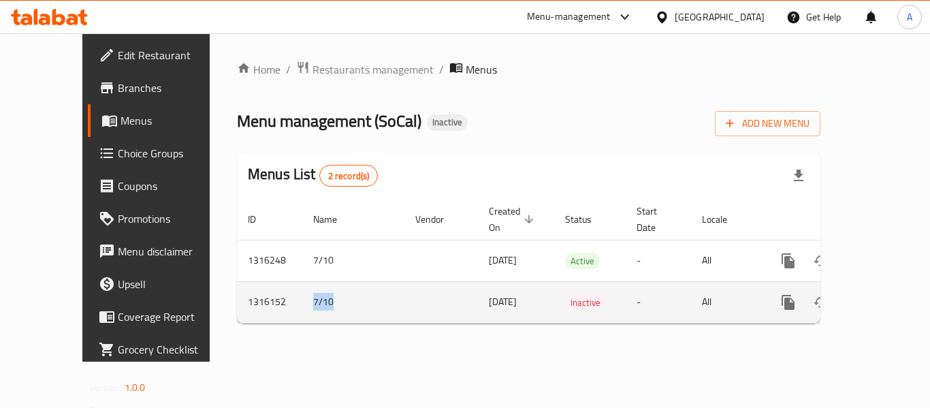
drag, startPoint x: 257, startPoint y: 286, endPoint x: 302, endPoint y: 293, distance: 46.1
click at [302, 293] on td "7/10" at bounding box center [353, 302] width 102 height 42
click at [880, 296] on icon "enhanced table" at bounding box center [886, 302] width 12 height 12
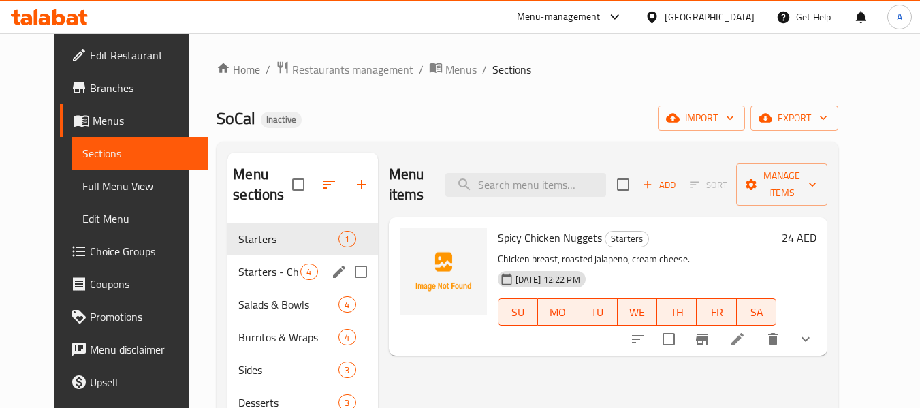
click at [310, 276] on div "Starters - Chips & Dips 4" at bounding box center [302, 271] width 150 height 33
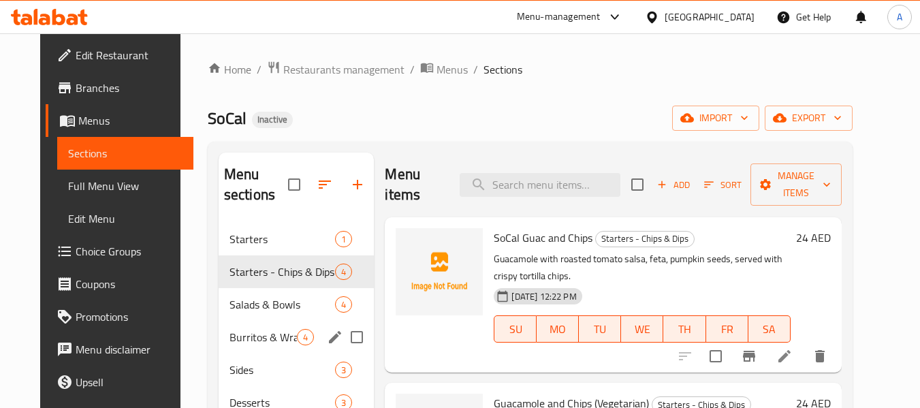
click at [250, 327] on div "Burritos & Wraps 4" at bounding box center [296, 337] width 156 height 33
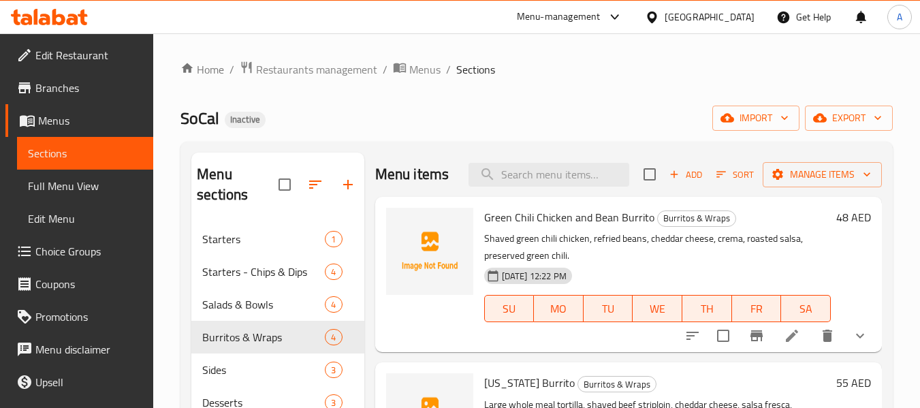
click at [71, 117] on span "Menus" at bounding box center [90, 120] width 105 height 16
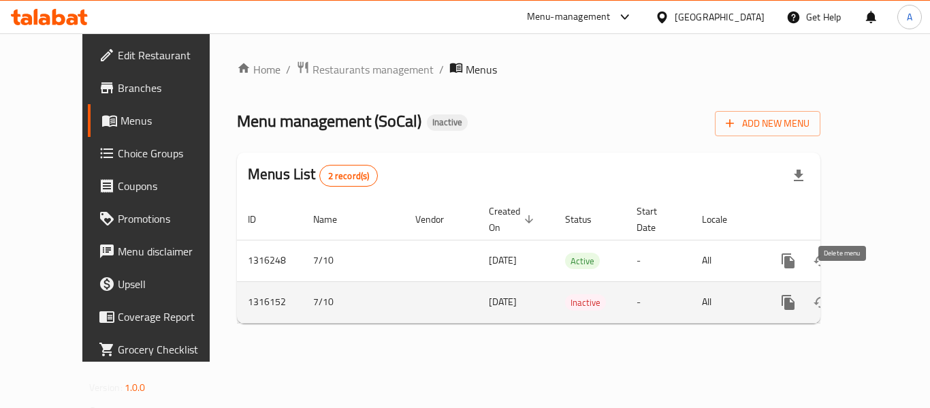
click at [851, 292] on button "enhanced table" at bounding box center [853, 302] width 33 height 33
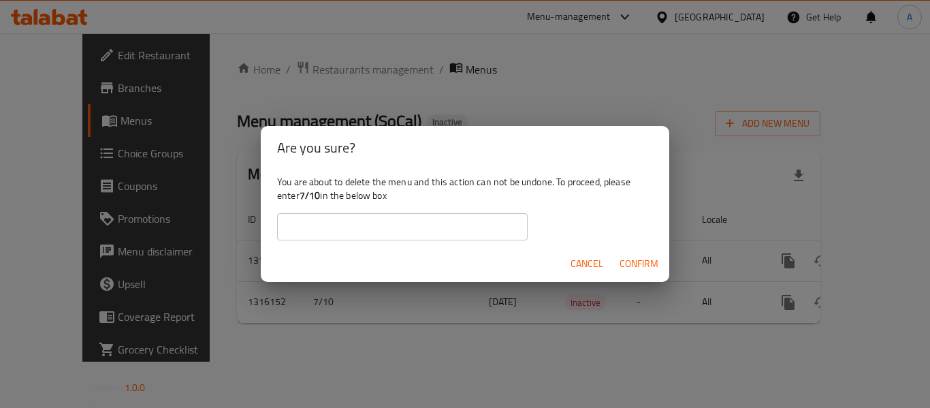
click at [489, 218] on input "text" at bounding box center [402, 226] width 250 height 27
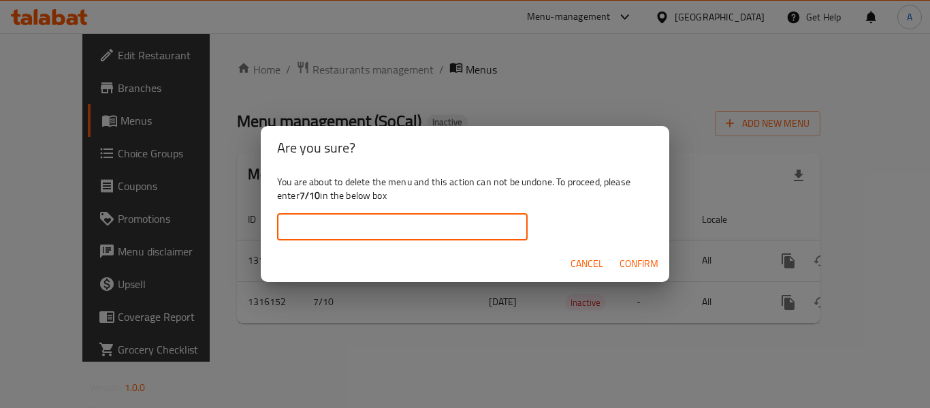
paste input "7/10"
type input "7/10"
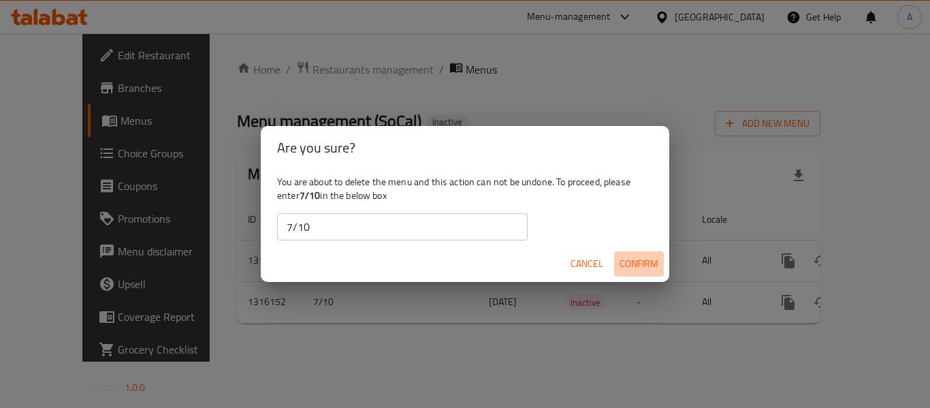
click at [654, 261] on span "Confirm" at bounding box center [638, 263] width 39 height 17
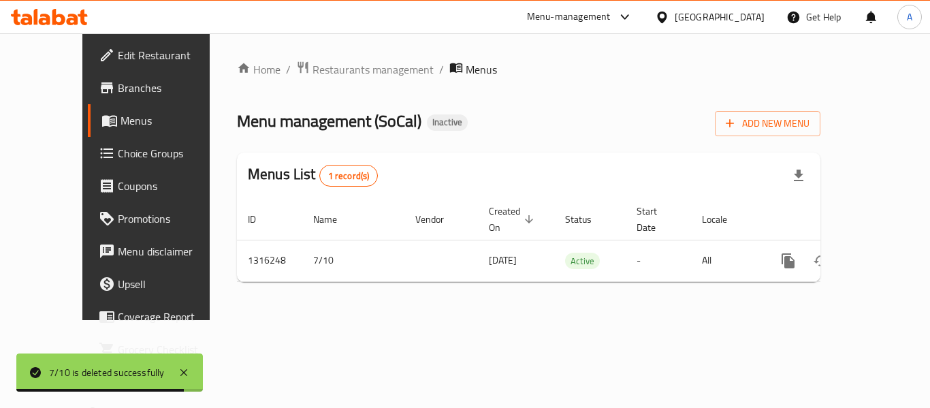
click at [499, 110] on div "Menu management ( SoCal ) Inactive Add New Menu" at bounding box center [528, 121] width 583 height 31
